Goal: Task Accomplishment & Management: Use online tool/utility

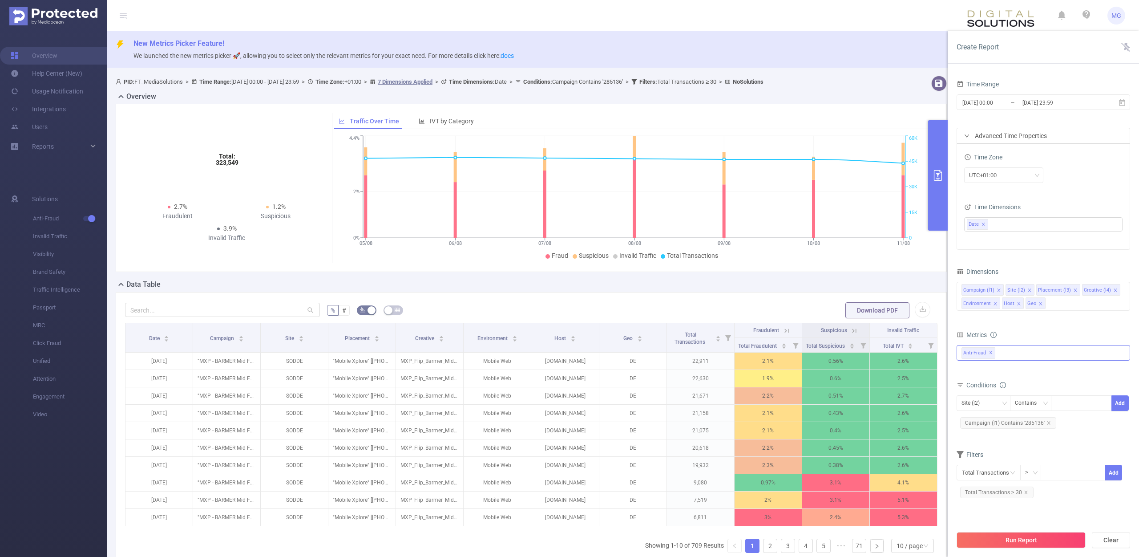
click at [994, 351] on span "Anti-Fraud ✕" at bounding box center [979, 353] width 34 height 12
click at [974, 354] on span at bounding box center [971, 356] width 7 height 7
click at [972, 387] on span at bounding box center [971, 387] width 7 height 7
click at [997, 547] on button "Run Report" at bounding box center [1021, 540] width 129 height 16
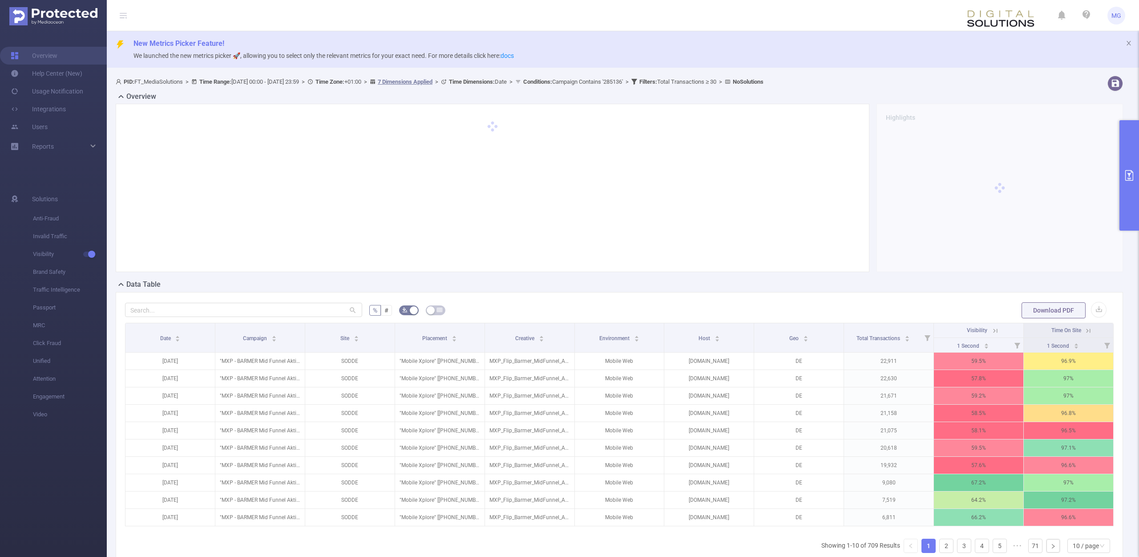
click at [1087, 328] on icon at bounding box center [1088, 331] width 8 height 8
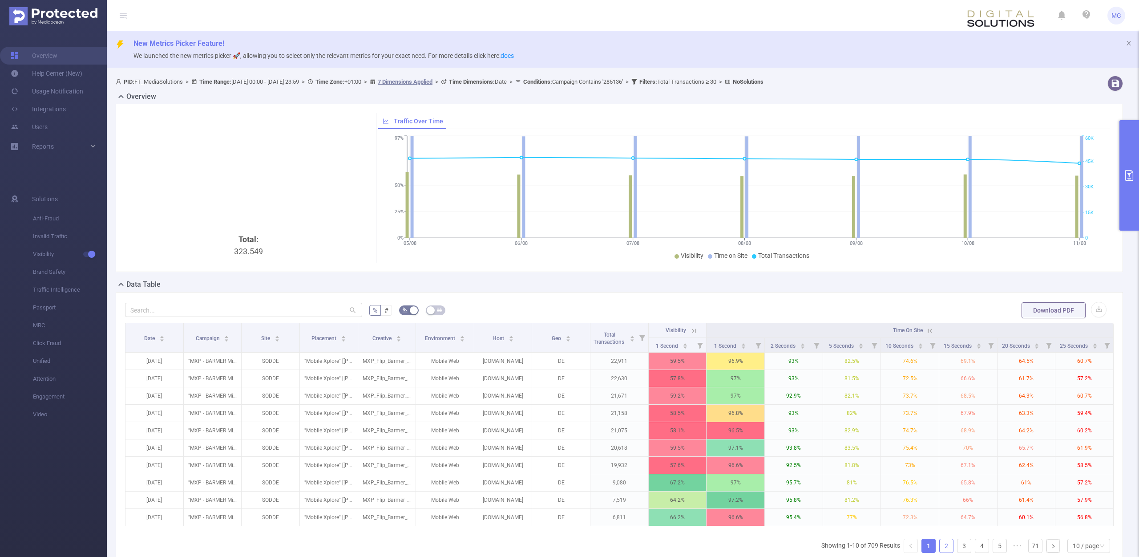
click at [942, 545] on link "2" at bounding box center [946, 545] width 13 height 13
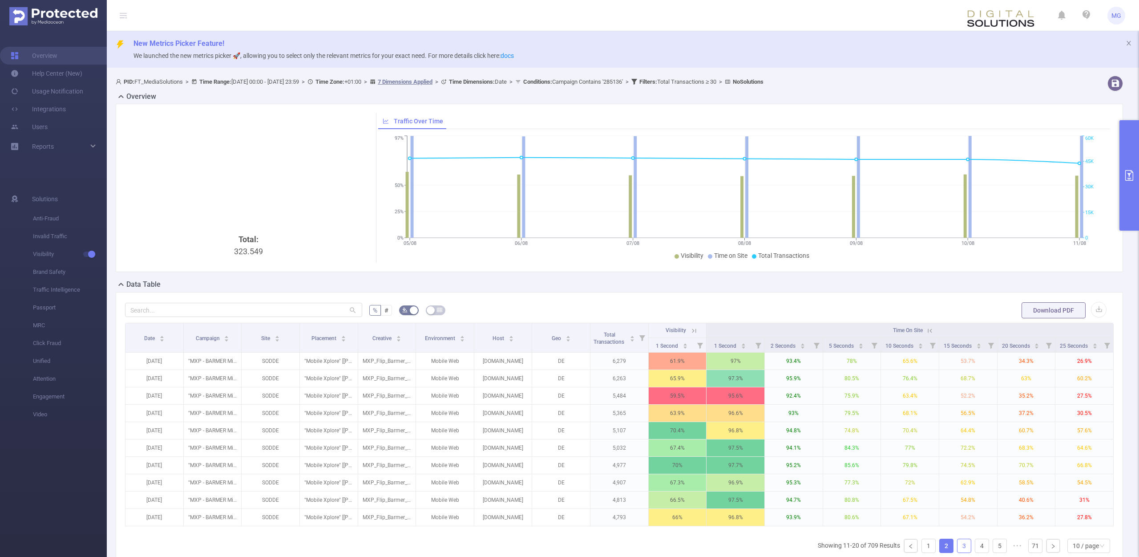
click at [963, 546] on link "3" at bounding box center [964, 545] width 13 height 13
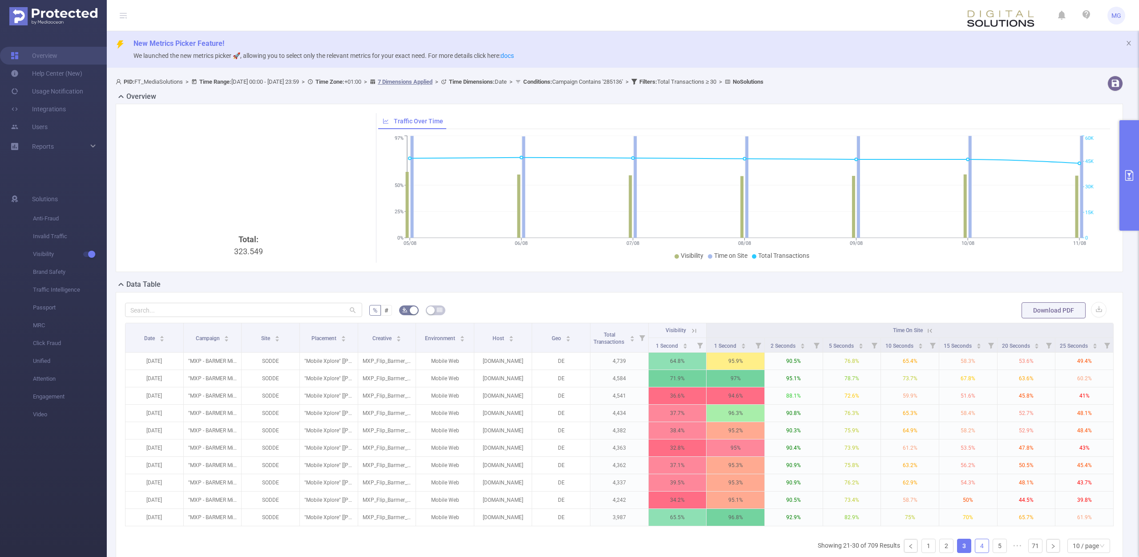
click at [987, 546] on link "4" at bounding box center [981, 545] width 13 height 13
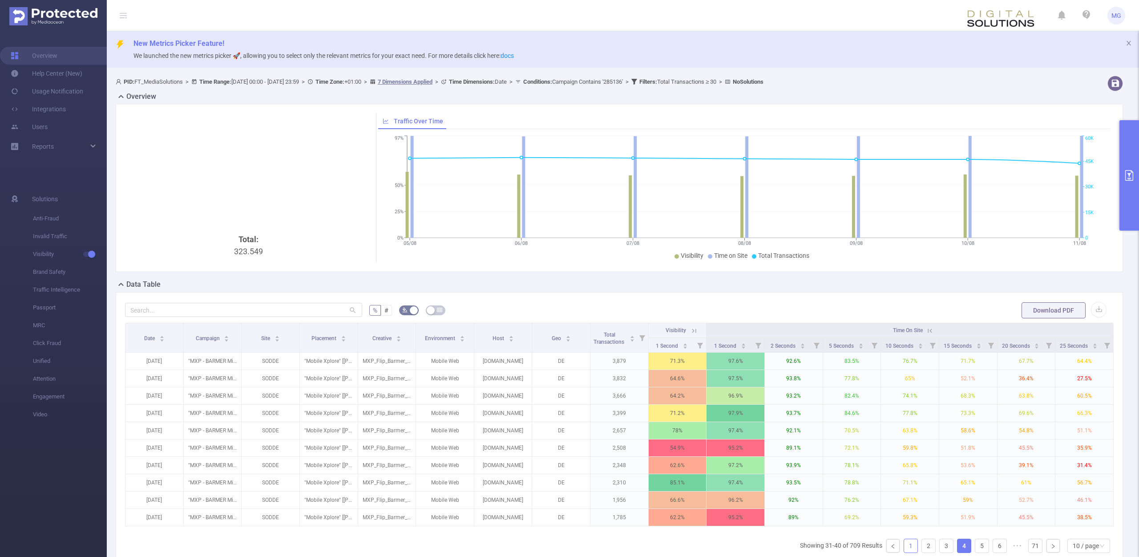
click at [909, 549] on link "1" at bounding box center [910, 545] width 13 height 13
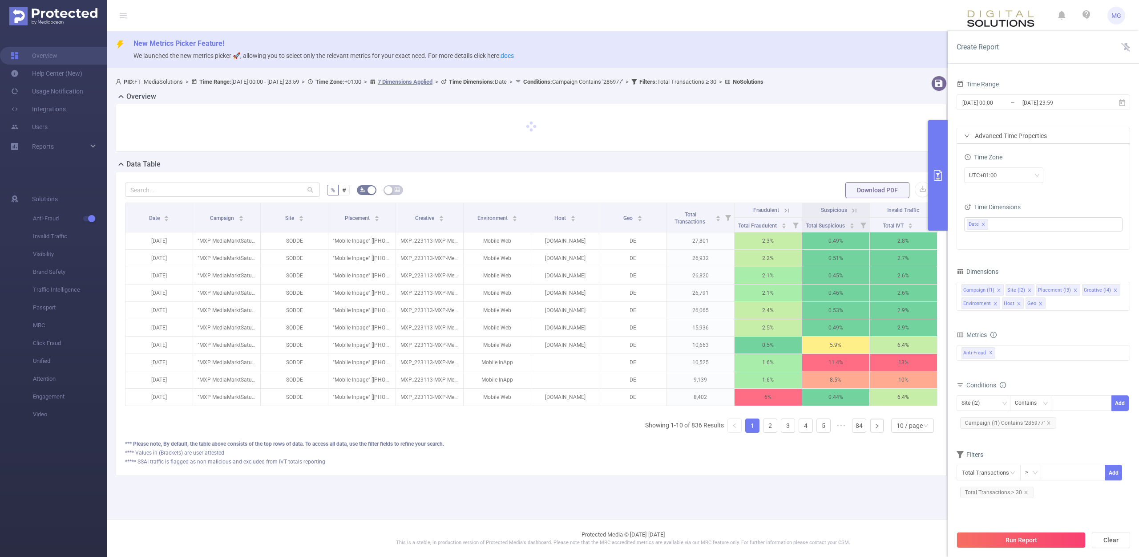
click at [991, 353] on span "✕" at bounding box center [991, 353] width 4 height 11
click at [990, 351] on div at bounding box center [1044, 352] width 174 height 14
click at [979, 385] on strong "Visibility" at bounding box center [991, 387] width 25 height 7
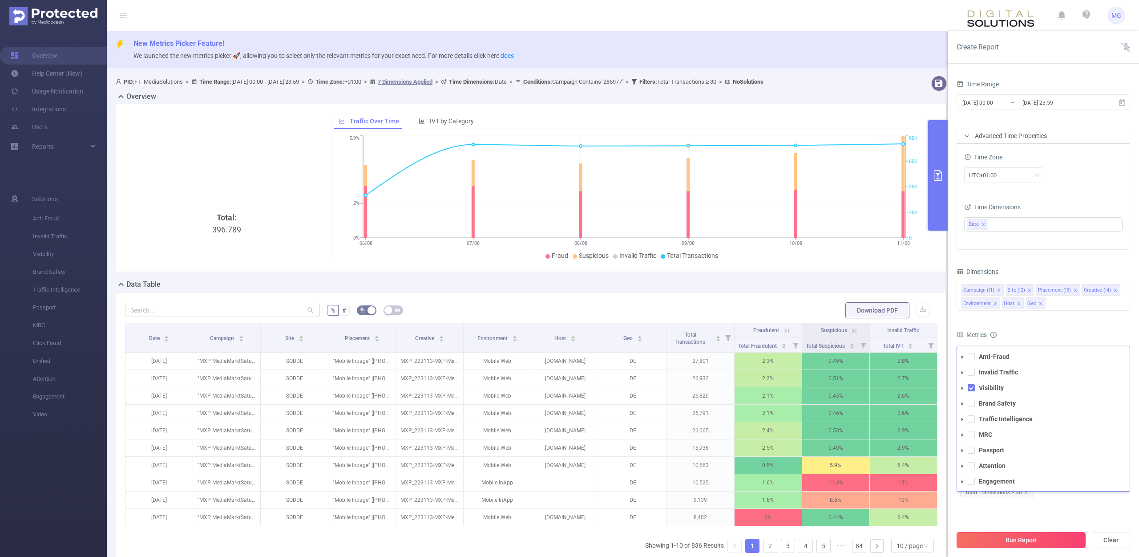
click at [1001, 542] on button "Run Report" at bounding box center [1021, 540] width 129 height 16
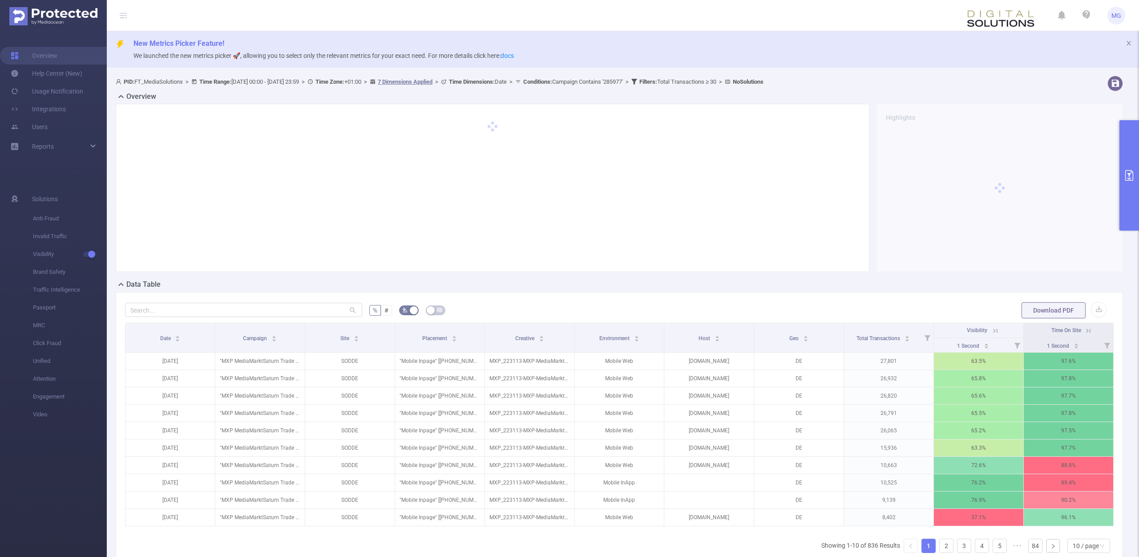
click at [995, 328] on icon at bounding box center [995, 331] width 8 height 8
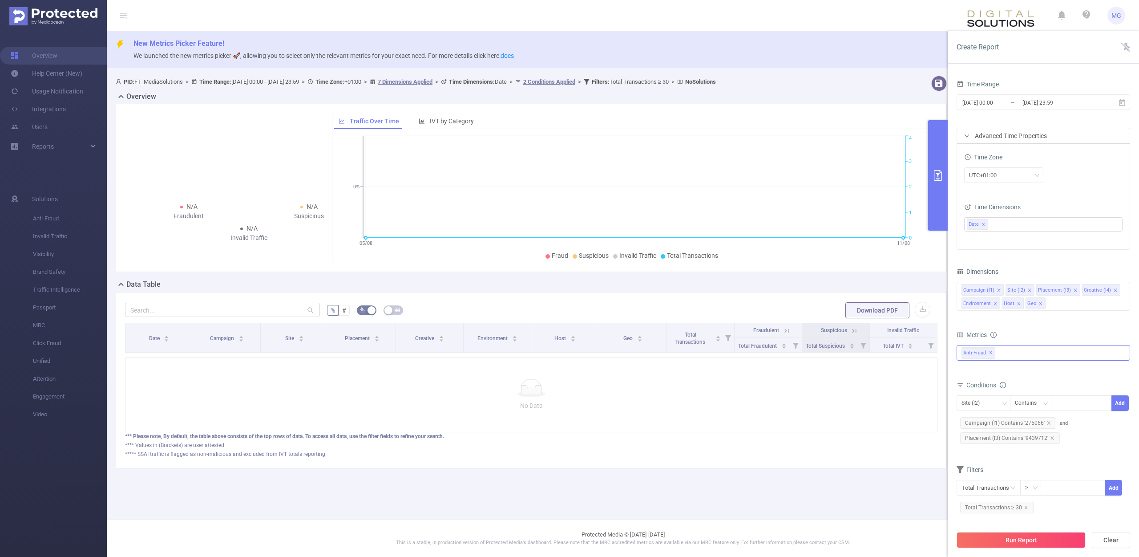
click at [994, 352] on span "Anti-Fraud ✕" at bounding box center [979, 353] width 34 height 12
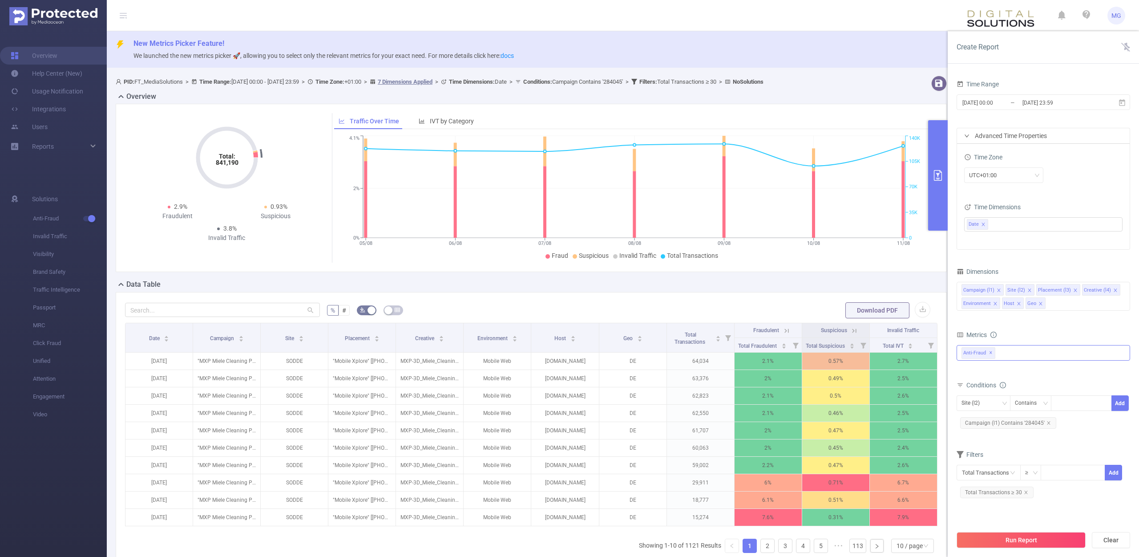
click at [992, 352] on span "✕" at bounding box center [991, 353] width 4 height 11
click at [992, 352] on div at bounding box center [1044, 352] width 174 height 14
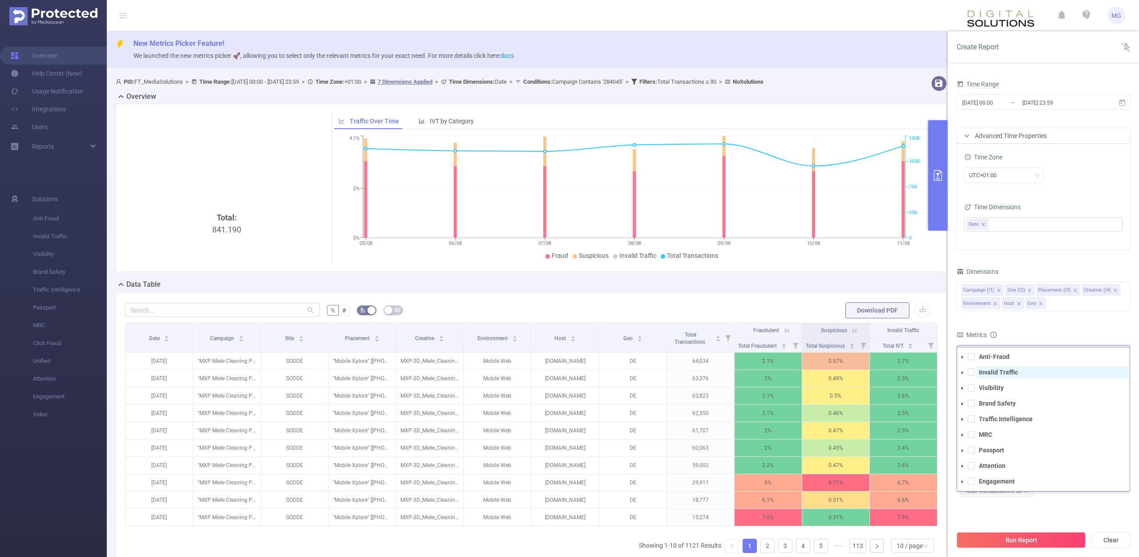
click at [1092, 366] on span "Invalid Traffic" at bounding box center [1053, 372] width 152 height 12
click at [971, 373] on span at bounding box center [971, 371] width 7 height 7
click at [974, 385] on span at bounding box center [971, 387] width 7 height 7
click at [1003, 536] on button "Run Report" at bounding box center [1021, 540] width 129 height 16
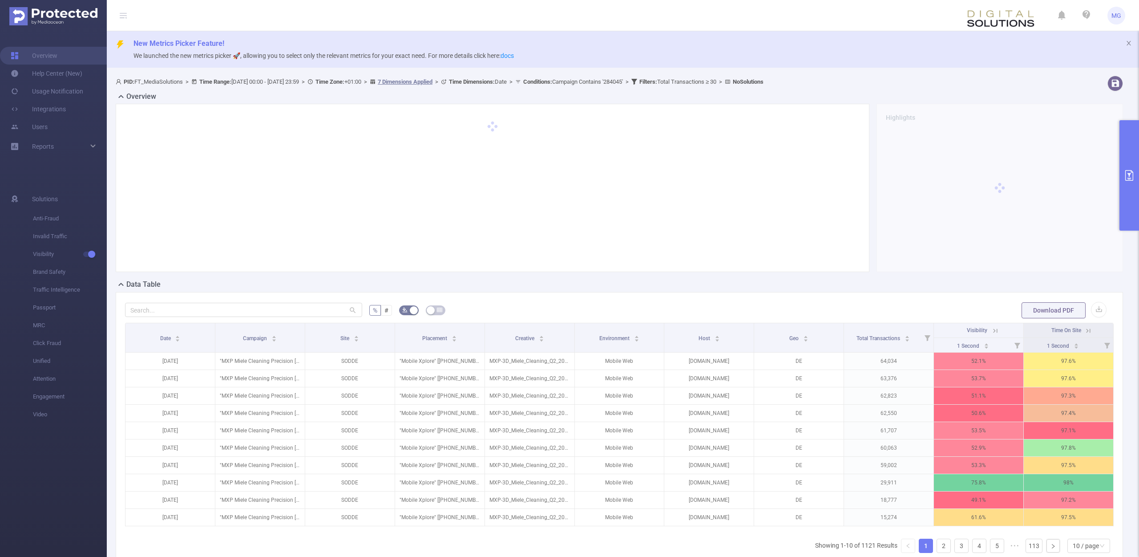
click at [997, 328] on icon at bounding box center [995, 331] width 8 height 8
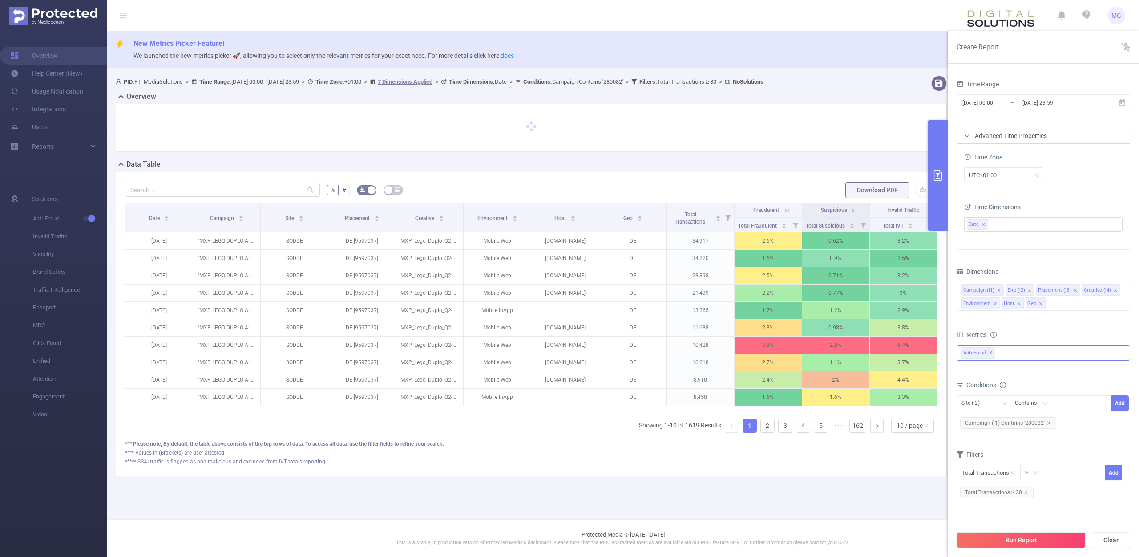
click at [992, 351] on span "Anti-Fraud ✕" at bounding box center [979, 353] width 34 height 12
click at [974, 394] on ul "Anti-Fraud Invalid Traffic Visibility Brand Safety Traffic Intelligence MRC Pas…" at bounding box center [1043, 419] width 173 height 137
click at [971, 386] on span at bounding box center [971, 387] width 7 height 7
click at [971, 357] on span at bounding box center [971, 356] width 7 height 7
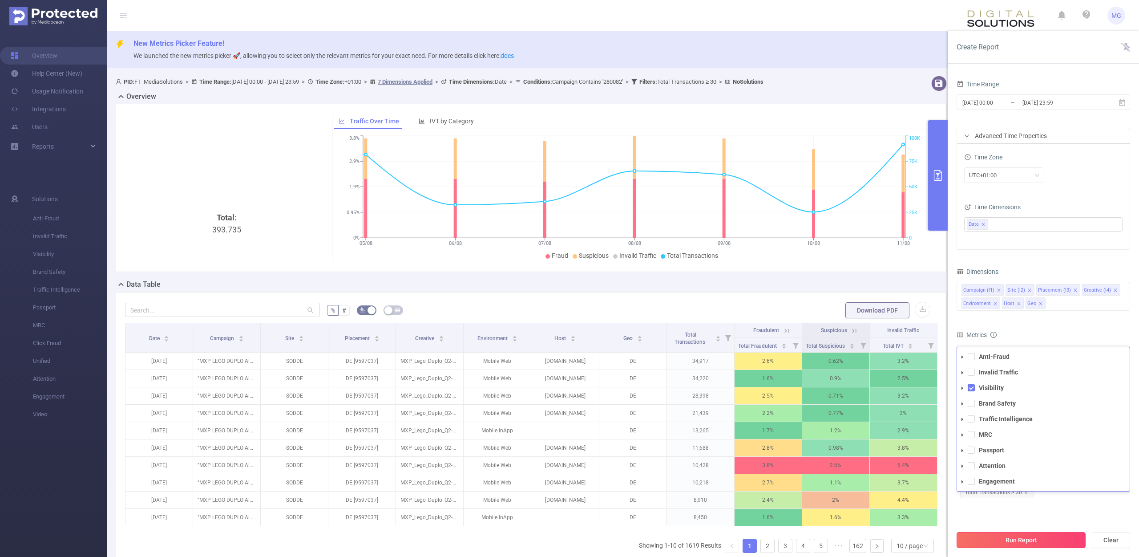
click at [995, 538] on button "Run Report" at bounding box center [1021, 540] width 129 height 16
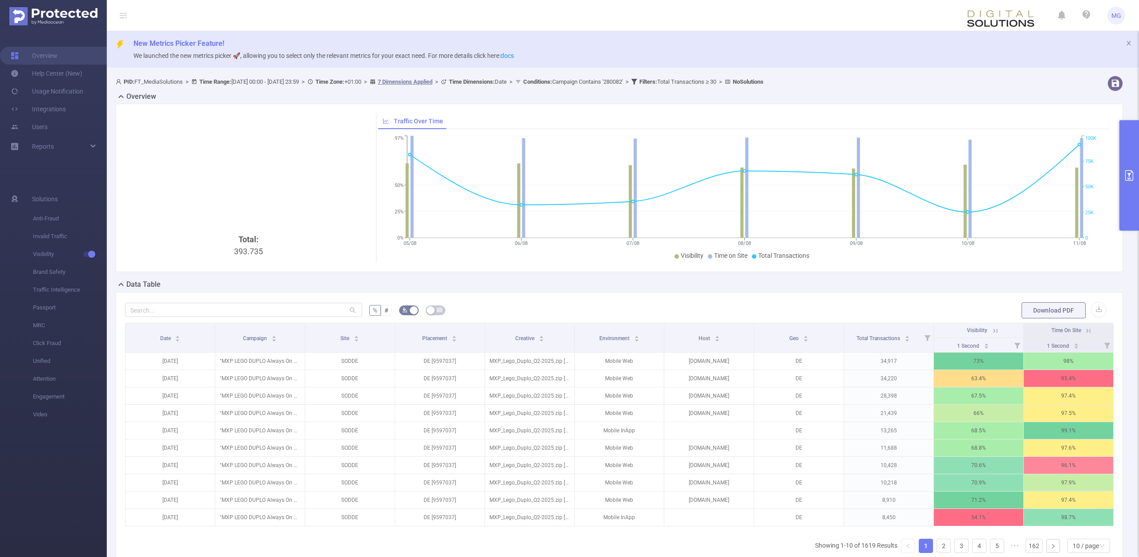
click at [990, 328] on icon at bounding box center [994, 330] width 11 height 9
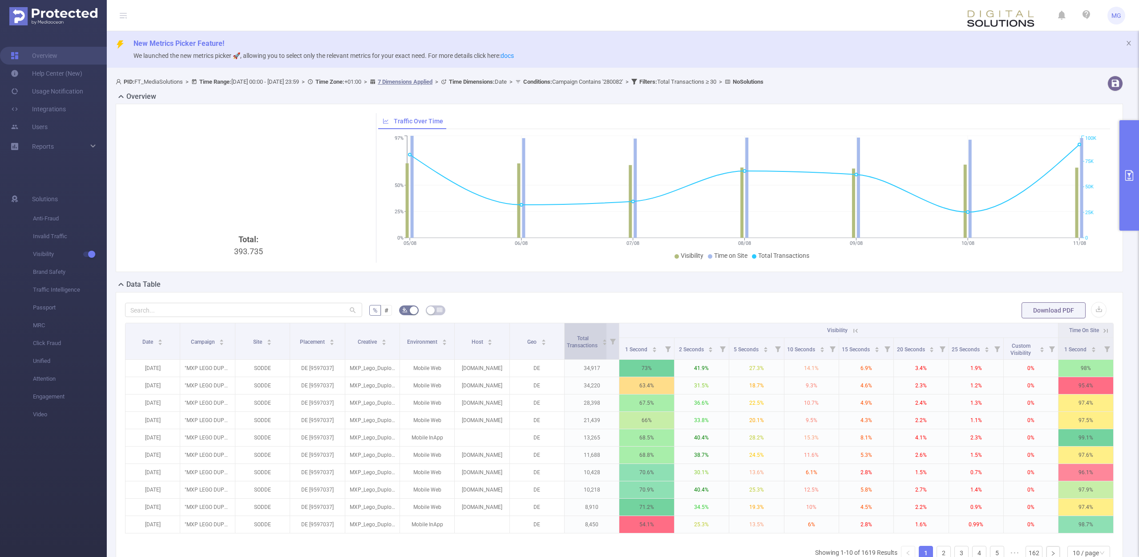
click at [591, 339] on span "Total Transactions" at bounding box center [583, 341] width 32 height 16
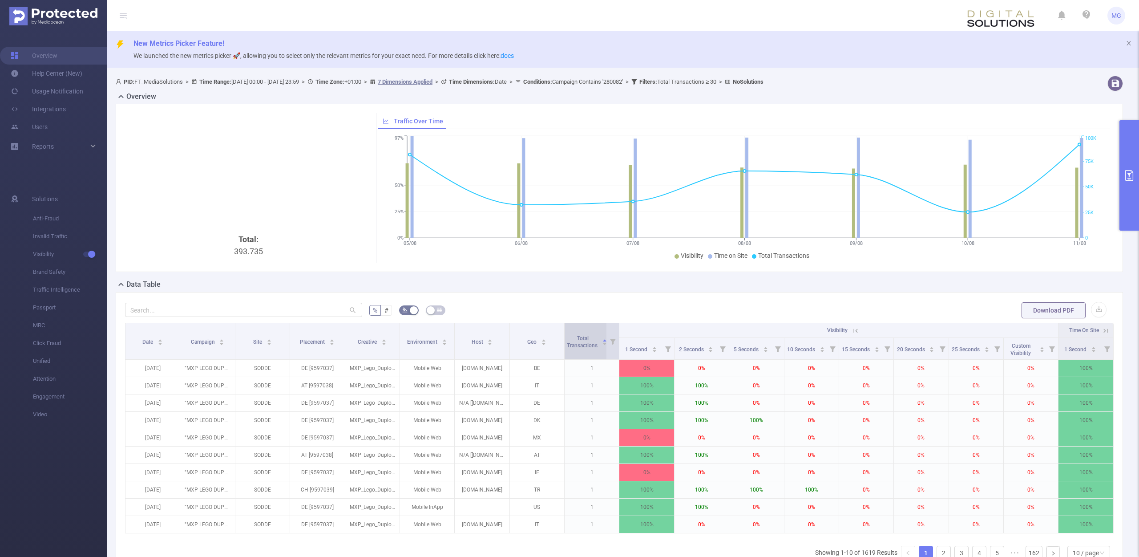
click at [590, 337] on span "Total Transactions" at bounding box center [583, 341] width 32 height 16
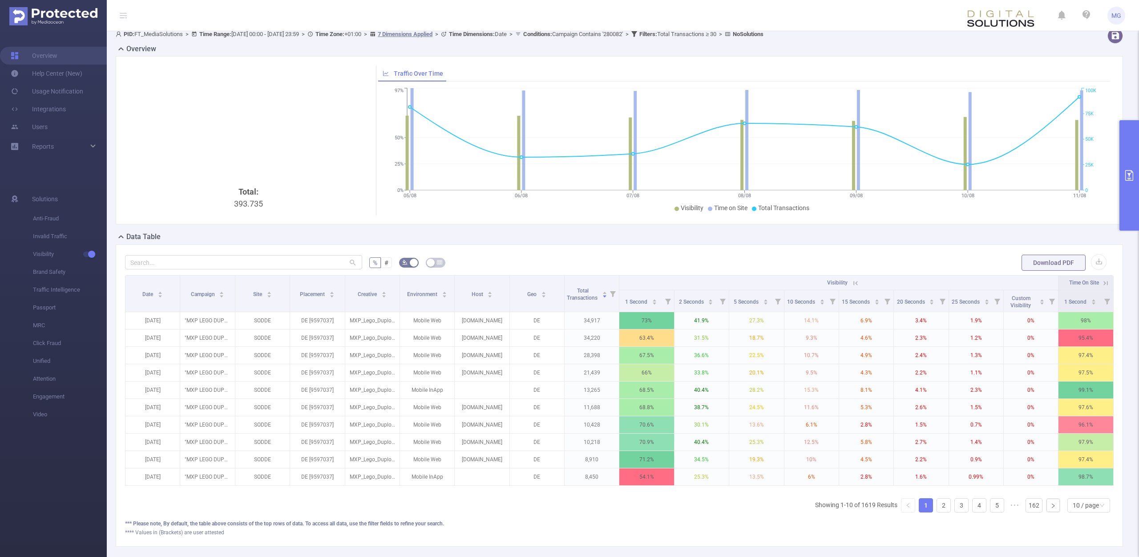
scroll to position [91, 0]
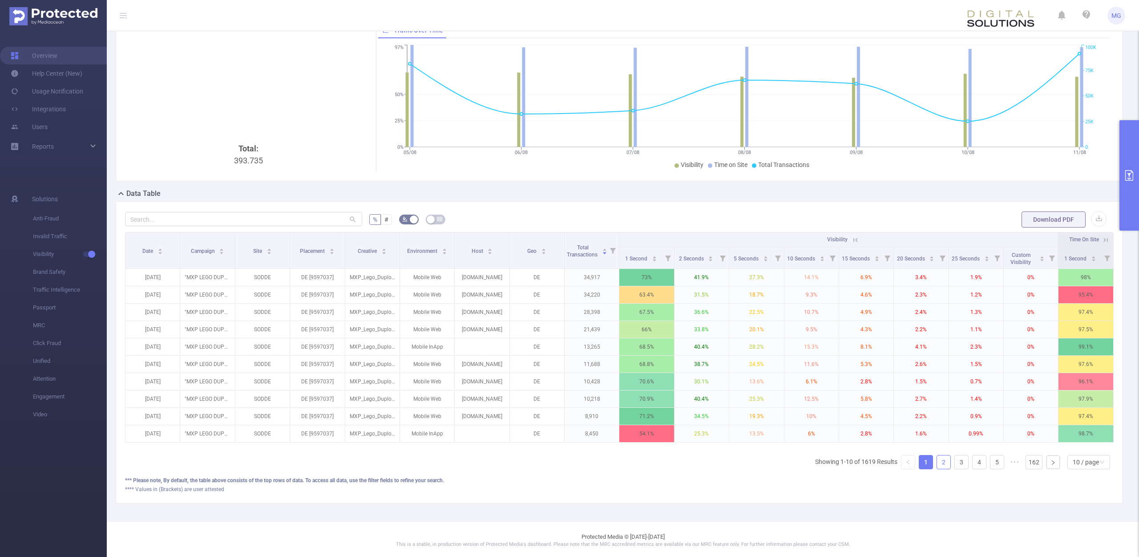
click at [940, 466] on link "2" at bounding box center [943, 461] width 13 height 13
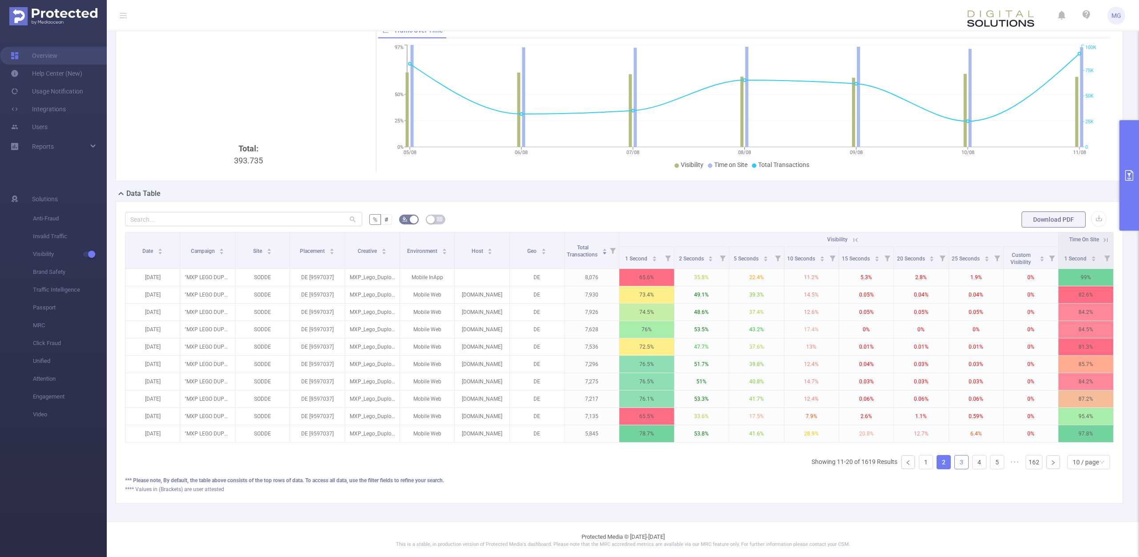
click at [964, 466] on link "3" at bounding box center [961, 461] width 13 height 13
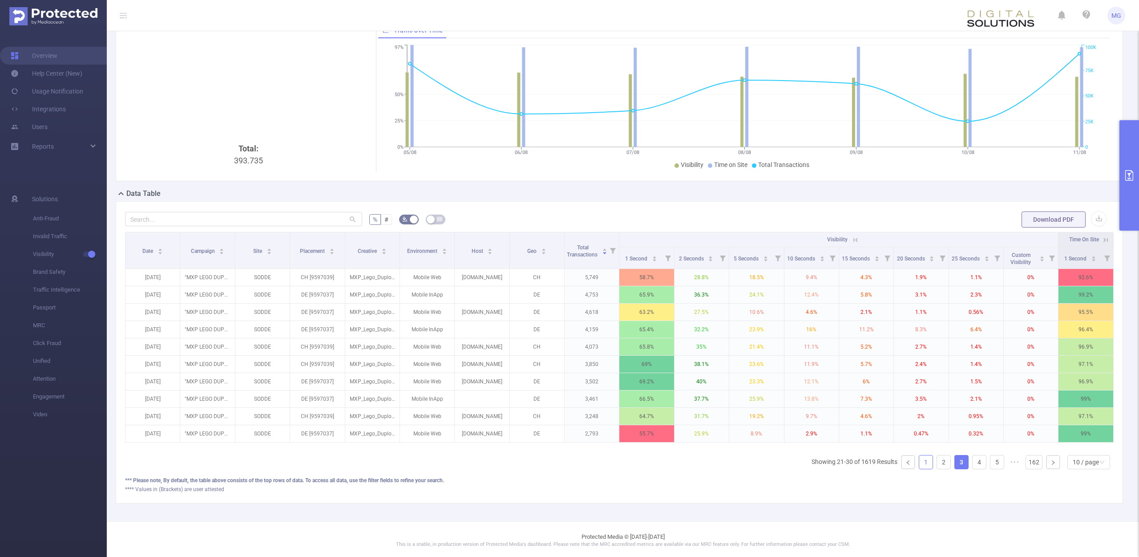
click at [930, 467] on link "1" at bounding box center [925, 461] width 13 height 13
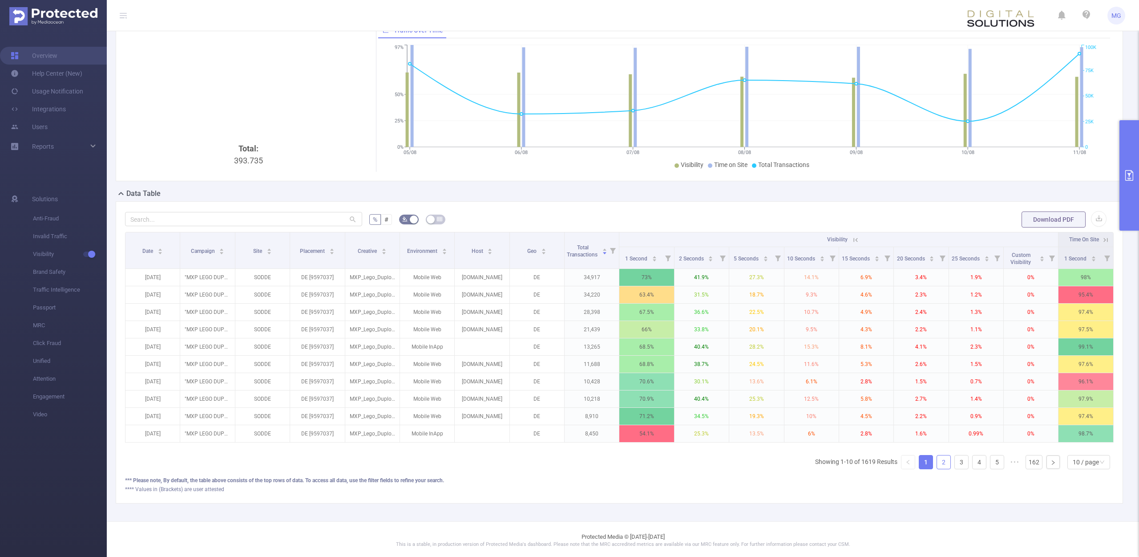
click at [938, 461] on link "2" at bounding box center [943, 461] width 13 height 13
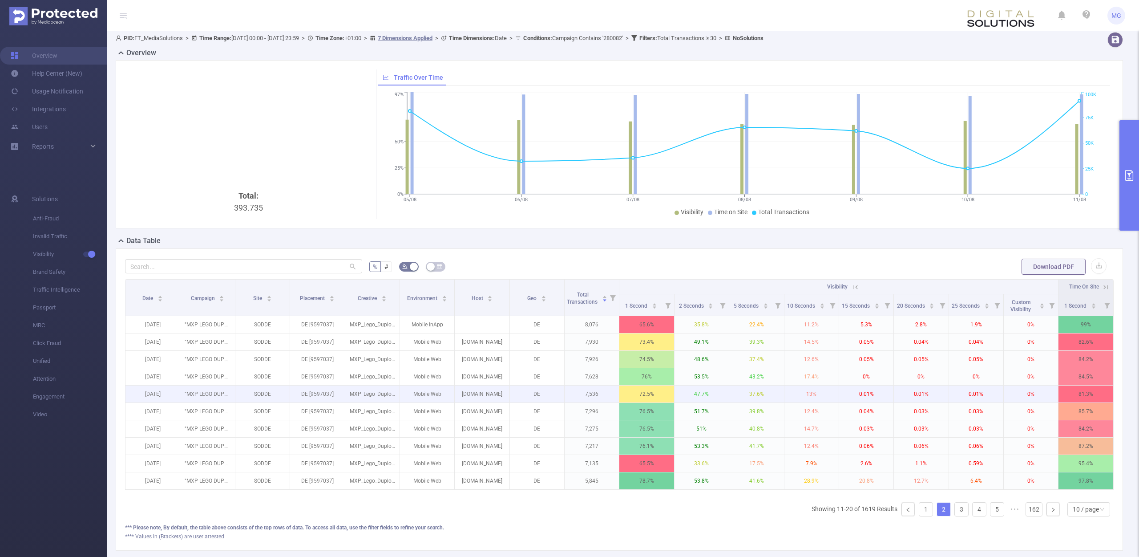
scroll to position [0, 0]
